Goal: Information Seeking & Learning: Learn about a topic

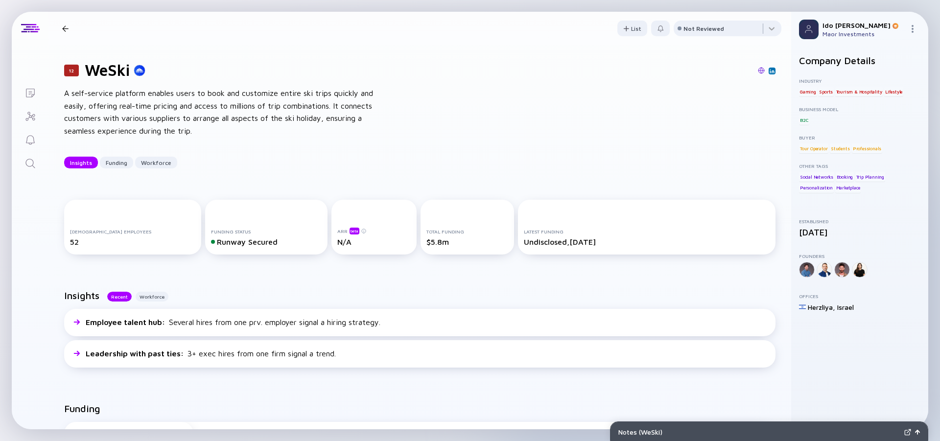
click at [28, 161] on icon "Search" at bounding box center [30, 164] width 12 height 12
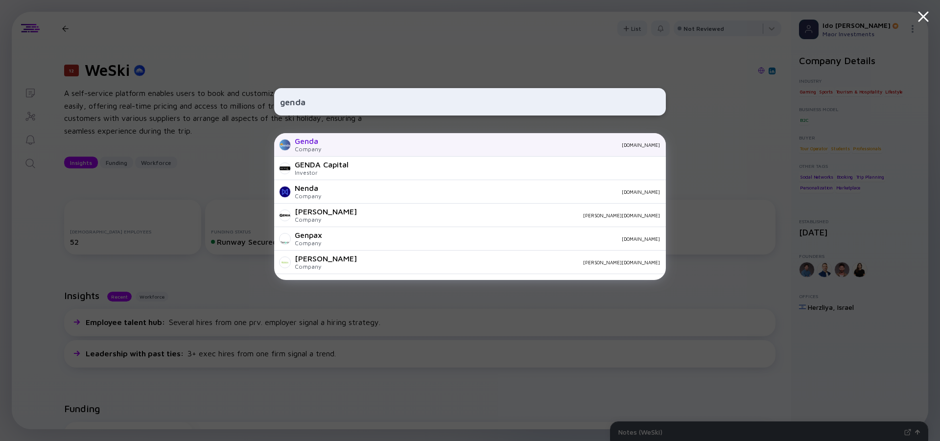
type input "genda"
click at [323, 147] on div "Genda Company [DOMAIN_NAME]" at bounding box center [470, 145] width 392 height 24
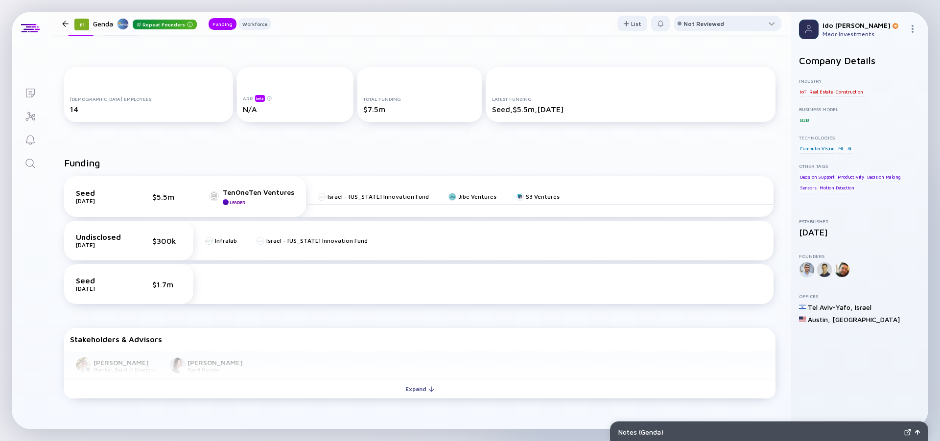
scroll to position [176, 0]
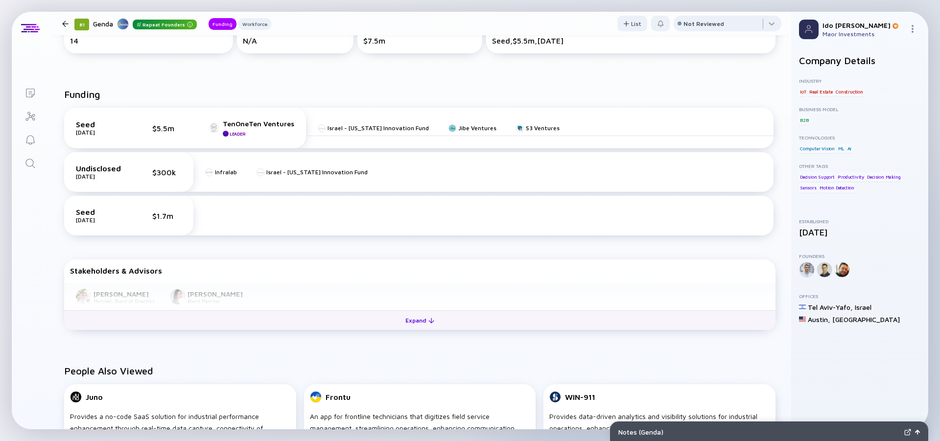
click at [416, 320] on div "Expand" at bounding box center [420, 320] width 41 height 15
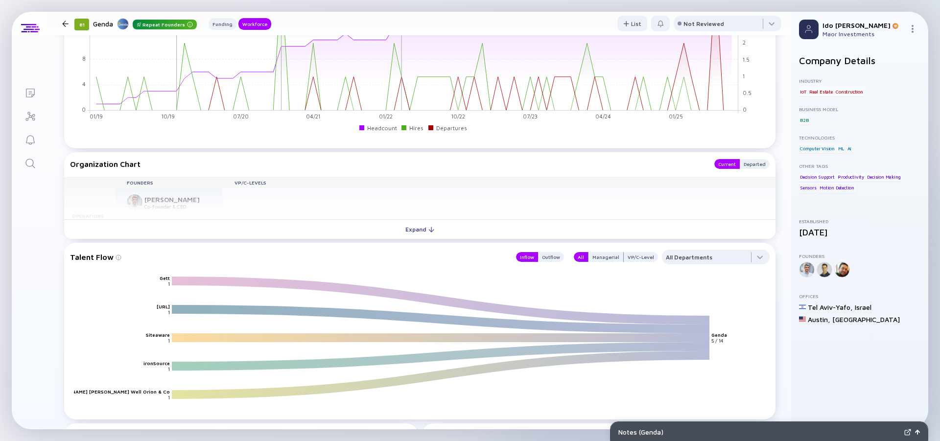
scroll to position [882, 0]
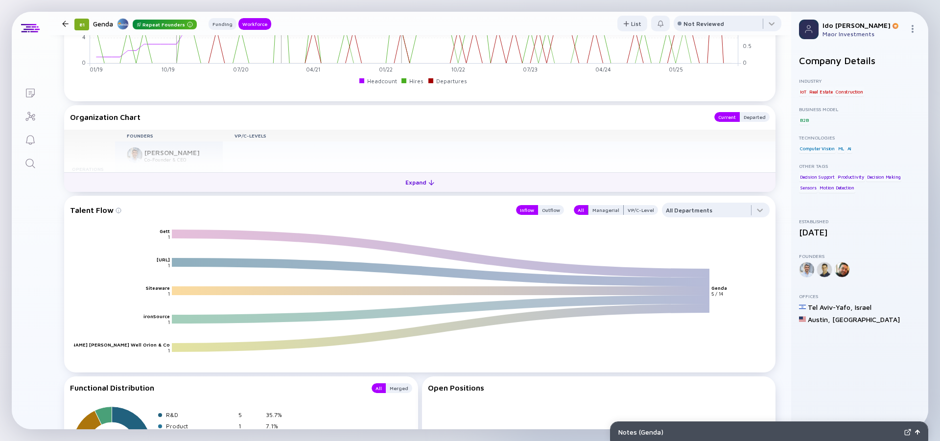
click at [423, 183] on div "Expand" at bounding box center [420, 182] width 41 height 15
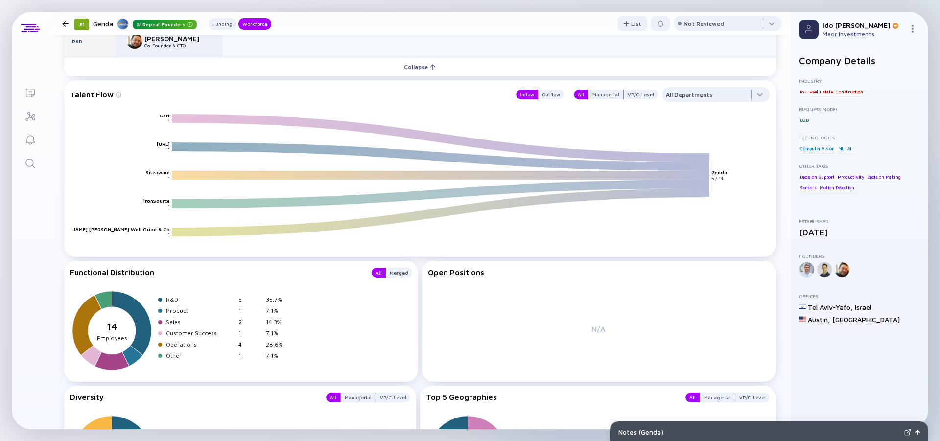
scroll to position [993, 0]
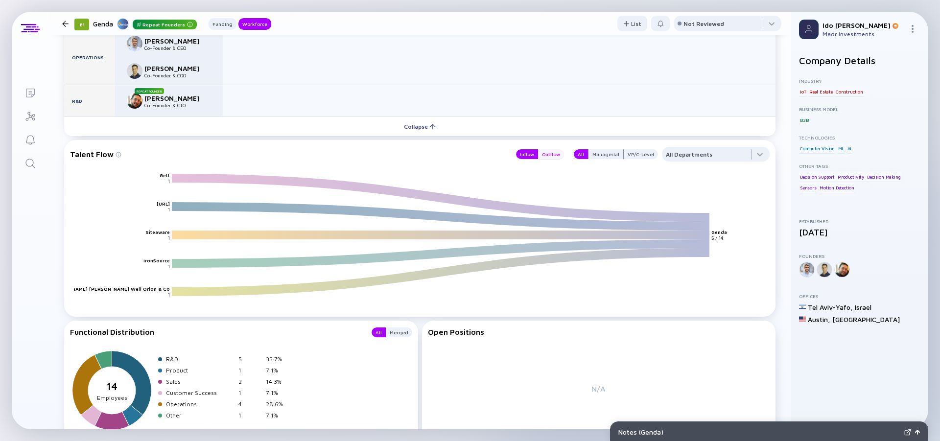
click at [550, 156] on div "Outflow" at bounding box center [551, 154] width 26 height 10
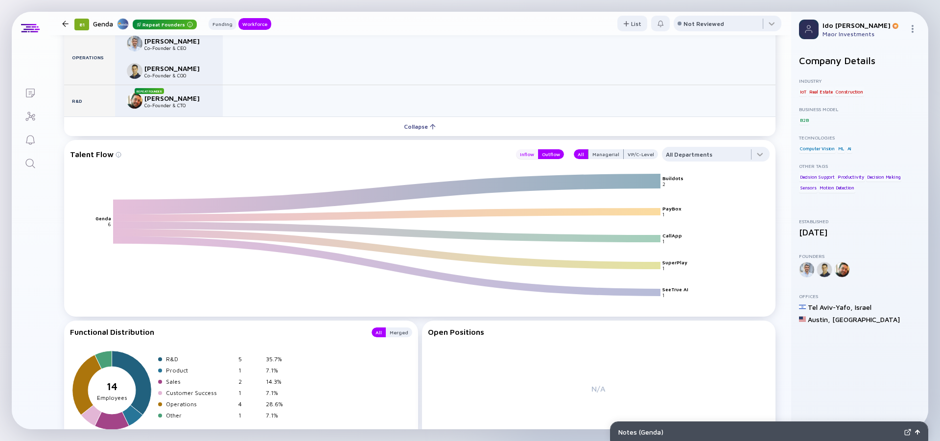
click at [530, 156] on div "Inflow" at bounding box center [527, 154] width 22 height 10
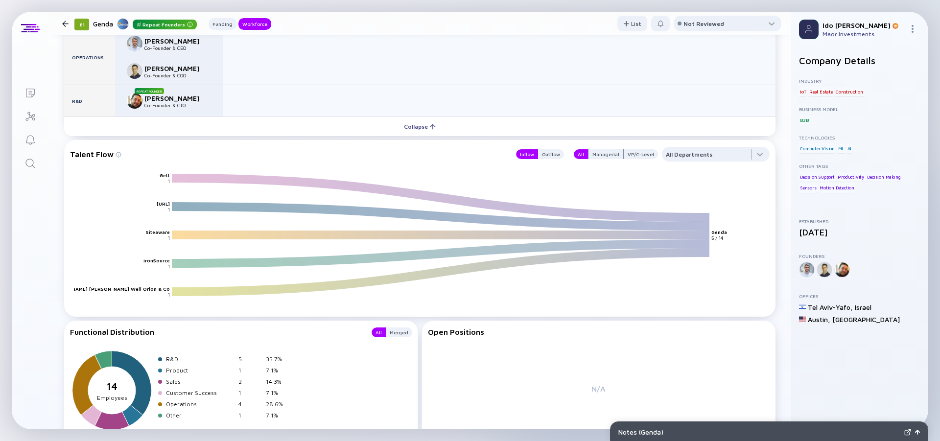
click at [538, 145] on div "Talent Flow Inflow Outflow All Managerial VP/C-Level All Departments Gett [URL]…" at bounding box center [420, 228] width 712 height 177
click at [538, 154] on div "Outflow" at bounding box center [551, 154] width 26 height 10
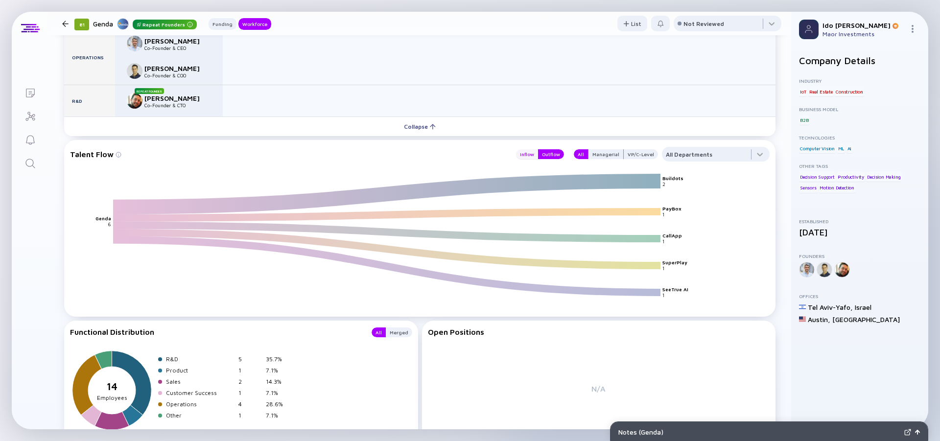
click at [525, 155] on div "Inflow" at bounding box center [527, 154] width 22 height 10
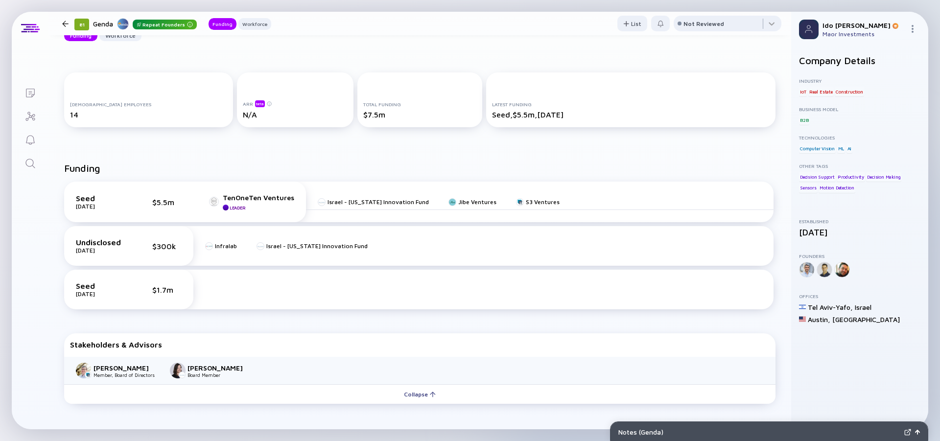
scroll to position [0, 0]
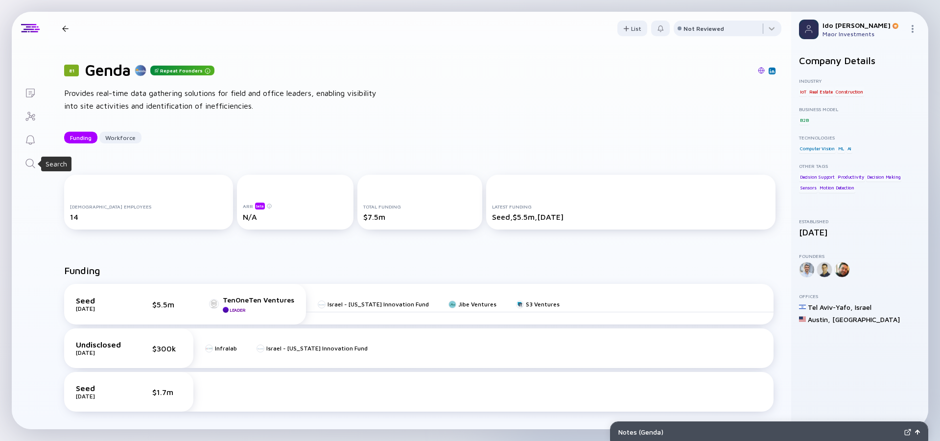
click at [26, 163] on icon "Search" at bounding box center [30, 164] width 12 height 12
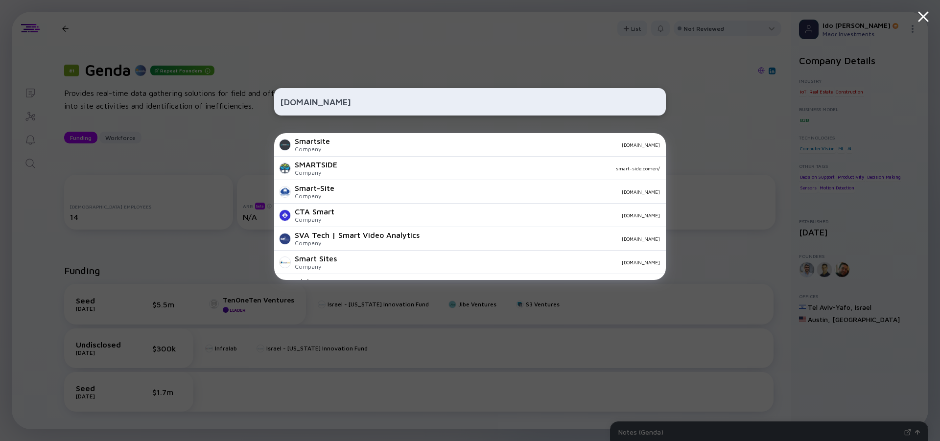
click at [313, 98] on input "[DOMAIN_NAME]" at bounding box center [470, 102] width 380 height 18
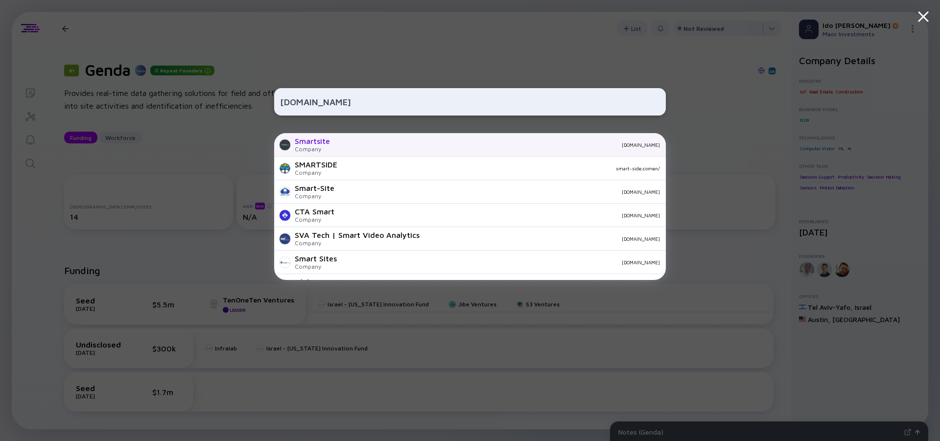
type input "[DOMAIN_NAME]"
click at [342, 139] on div "Smartsite Company [DOMAIN_NAME]" at bounding box center [470, 145] width 392 height 24
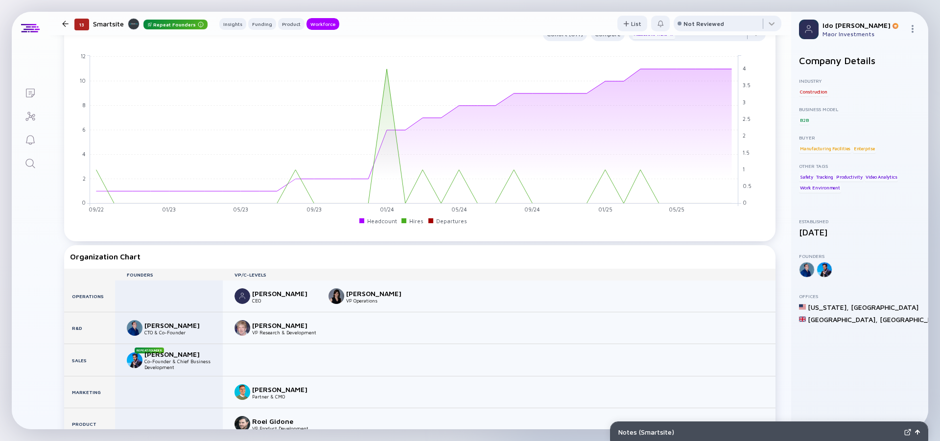
scroll to position [1058, 0]
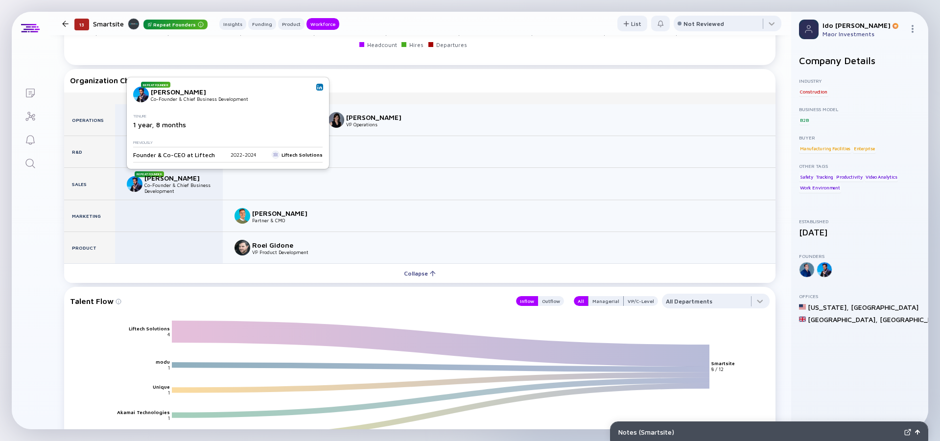
drag, startPoint x: 279, startPoint y: 154, endPoint x: 358, endPoint y: 124, distance: 84.2
click at [320, 155] on div "Repeat Founder [PERSON_NAME] Co-Founder & Chief Business Development Tenure 1 y…" at bounding box center [228, 123] width 202 height 92
